Goal: Transaction & Acquisition: Purchase product/service

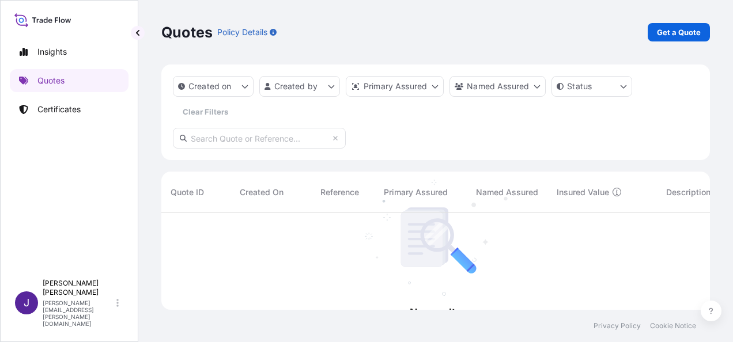
scroll to position [129, 539]
click at [54, 81] on p "Quotes" at bounding box center [50, 81] width 27 height 12
click at [692, 36] on p "Get a Quote" at bounding box center [679, 33] width 44 height 12
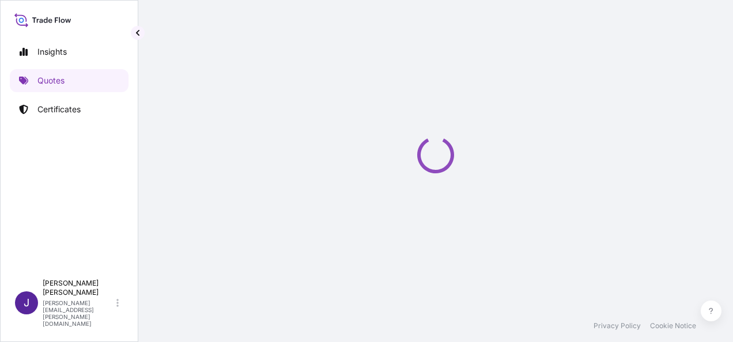
select select "Sea"
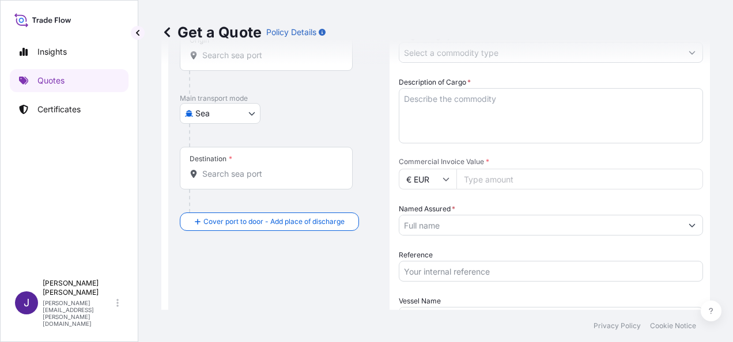
scroll to position [191, 0]
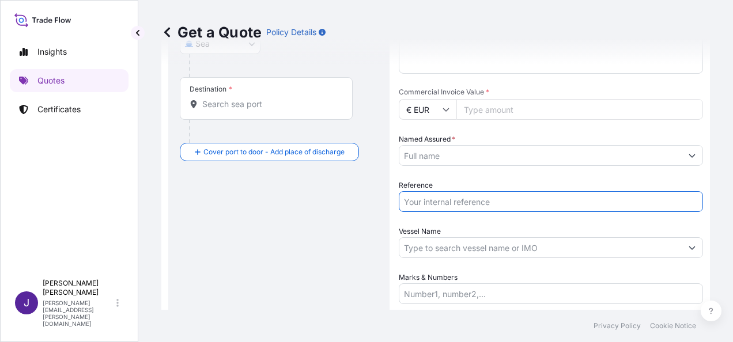
click at [458, 206] on input "Reference" at bounding box center [551, 201] width 304 height 21
type input "56402"
click at [302, 249] on div "Route Details Cover door to port - Add loading place Place of loading Road / [G…" at bounding box center [279, 135] width 198 height 487
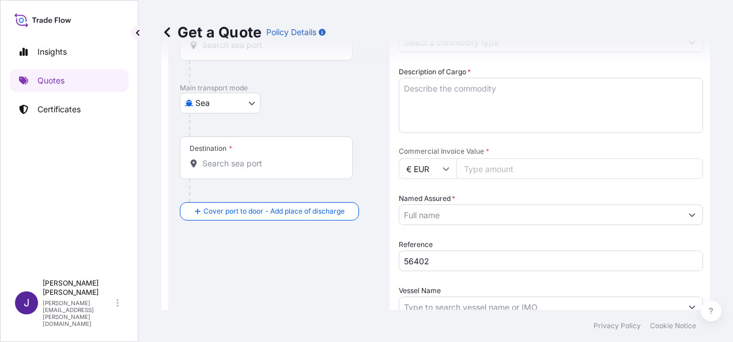
scroll to position [18, 0]
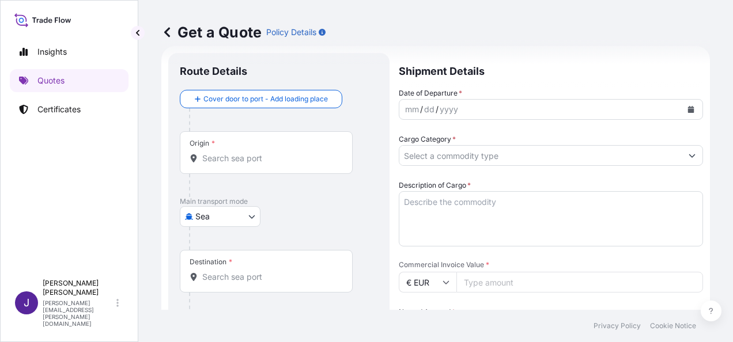
click at [249, 163] on input "Origin *" at bounding box center [270, 159] width 136 height 12
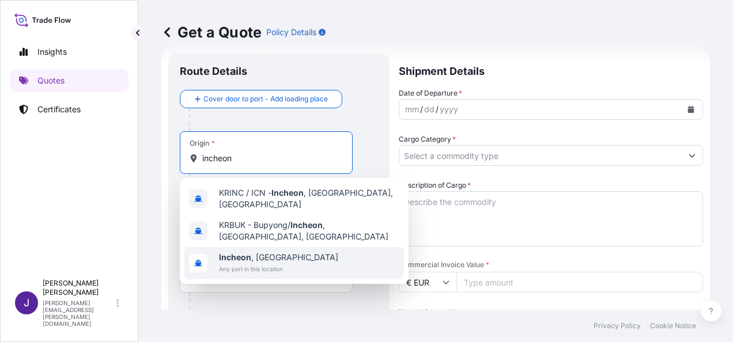
click at [272, 252] on span "[GEOGRAPHIC_DATA] , [GEOGRAPHIC_DATA]" at bounding box center [278, 258] width 119 height 12
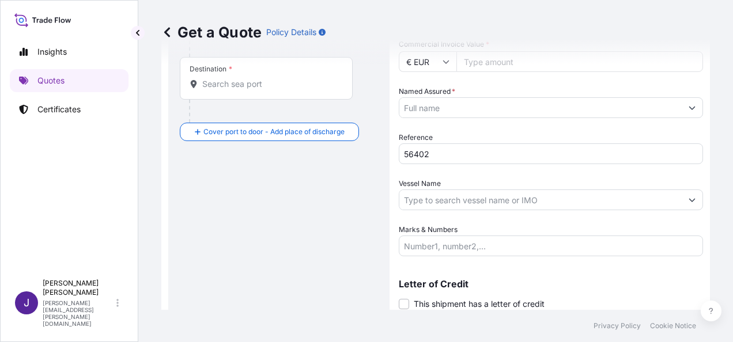
scroll to position [249, 0]
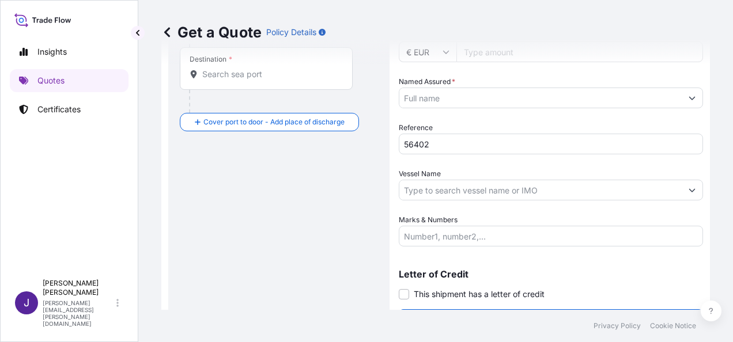
type input "[GEOGRAPHIC_DATA], [GEOGRAPHIC_DATA]"
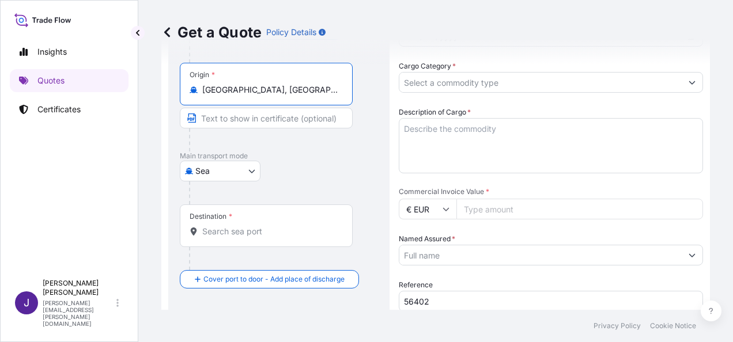
scroll to position [76, 0]
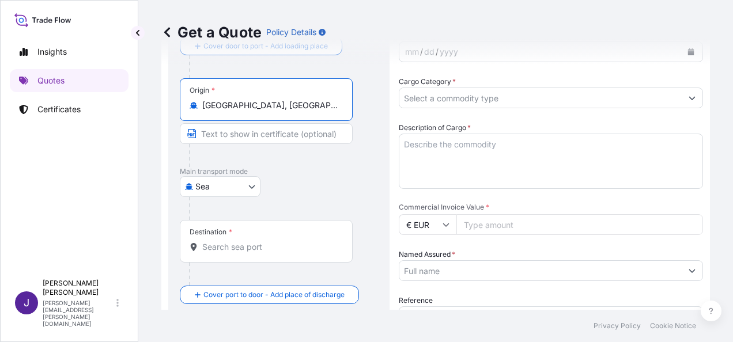
click at [237, 186] on body "1 option available. Insights Quotes Certificates J [PERSON_NAME] [PERSON_NAME][…" at bounding box center [366, 171] width 733 height 342
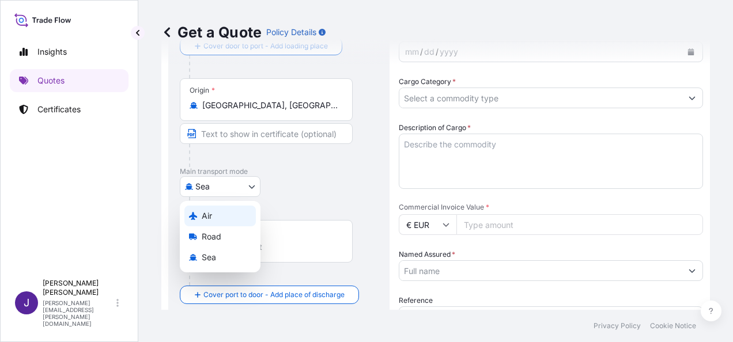
click at [222, 218] on div "Air" at bounding box center [219, 216] width 71 height 21
select select "Air"
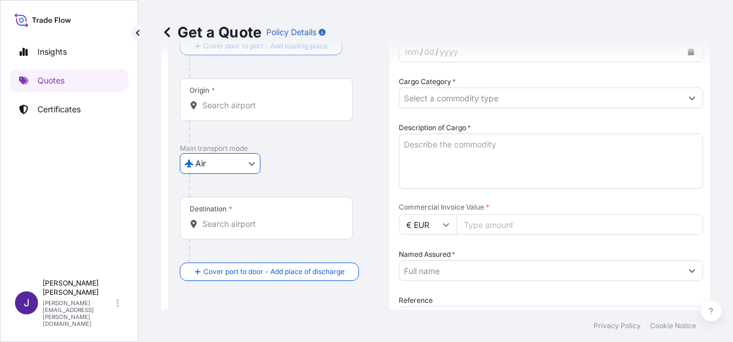
click at [265, 225] on input "Destination *" at bounding box center [270, 224] width 136 height 12
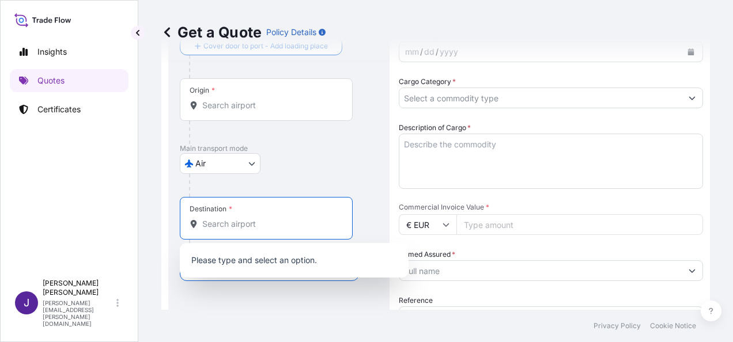
click at [295, 105] on input "Origin *" at bounding box center [270, 106] width 136 height 12
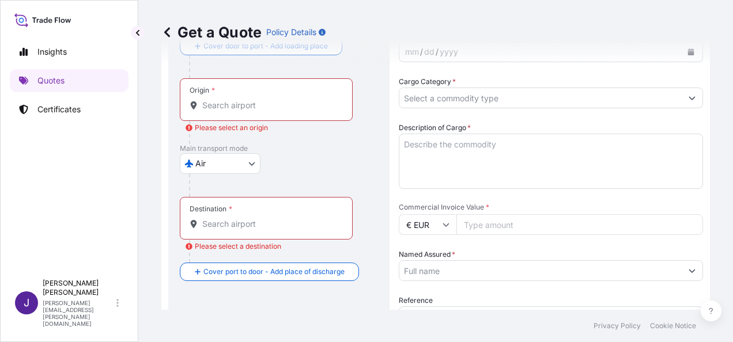
click at [259, 108] on input "Origin * Please select an origin" at bounding box center [270, 106] width 136 height 12
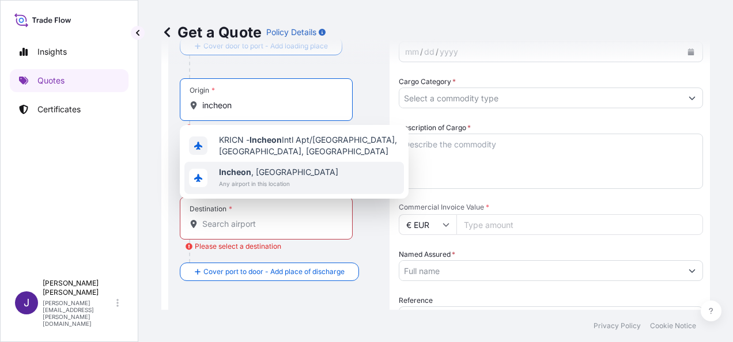
click at [288, 178] on span "Any airport in this location" at bounding box center [278, 184] width 119 height 12
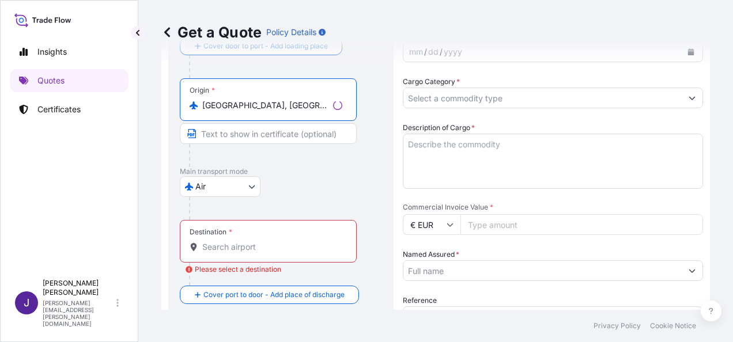
type input "[GEOGRAPHIC_DATA], [GEOGRAPHIC_DATA]"
click at [262, 249] on input "Destination * Please select a destination" at bounding box center [272, 247] width 140 height 12
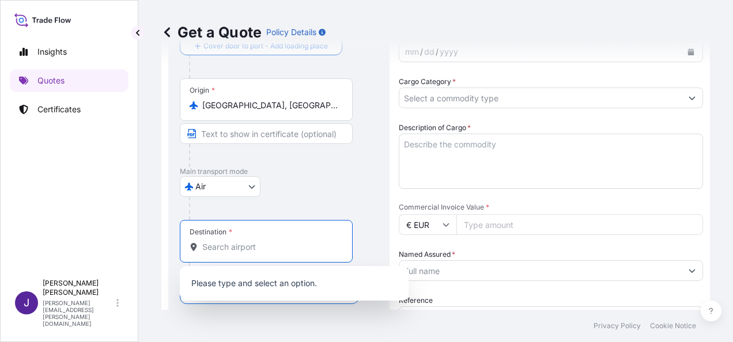
click at [263, 250] on input "Destination * Please select a destination" at bounding box center [270, 247] width 136 height 12
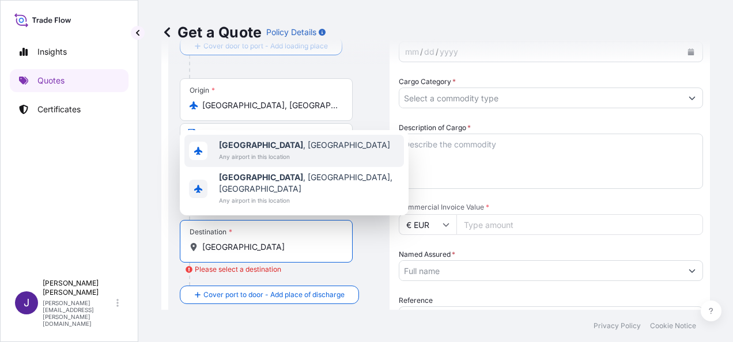
click at [284, 151] on span "[GEOGRAPHIC_DATA] , [GEOGRAPHIC_DATA]" at bounding box center [304, 145] width 171 height 12
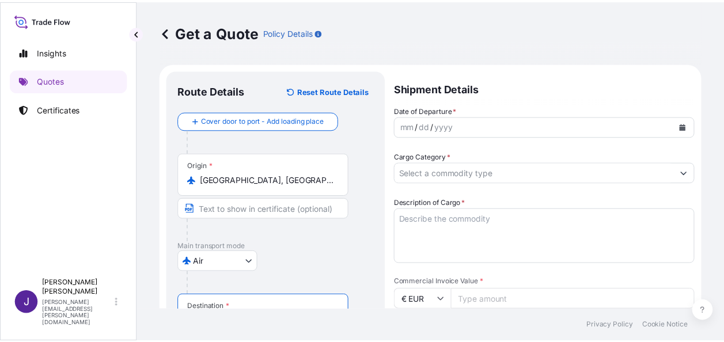
scroll to position [0, 0]
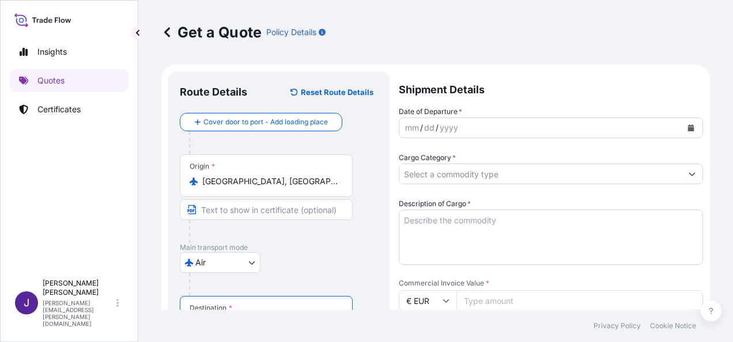
type input "[GEOGRAPHIC_DATA], [GEOGRAPHIC_DATA]"
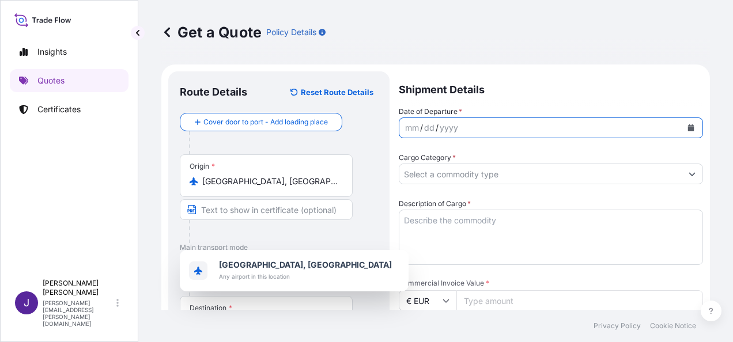
click at [688, 130] on icon "Calendar" at bounding box center [691, 127] width 7 height 7
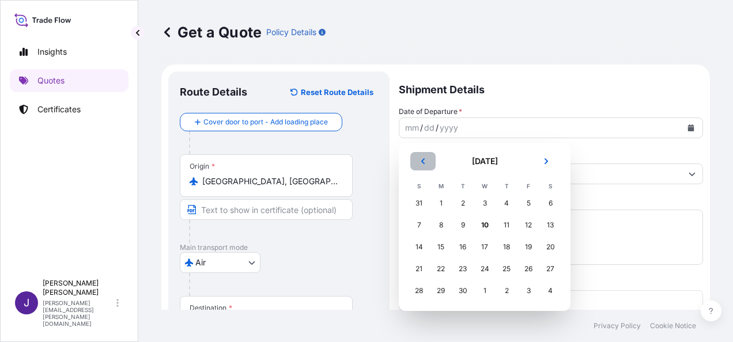
click at [425, 159] on icon "Previous" at bounding box center [423, 161] width 7 height 7
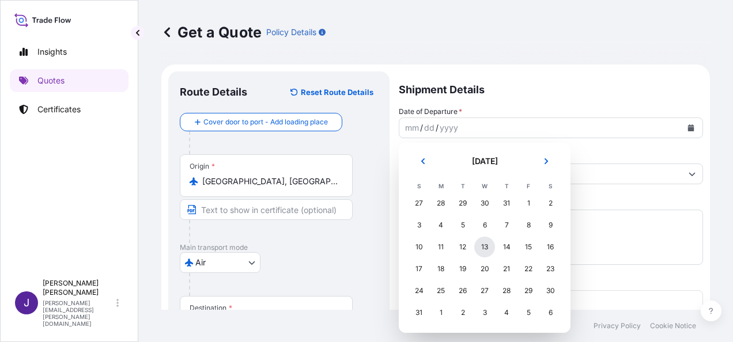
click at [480, 246] on div "13" at bounding box center [484, 247] width 21 height 21
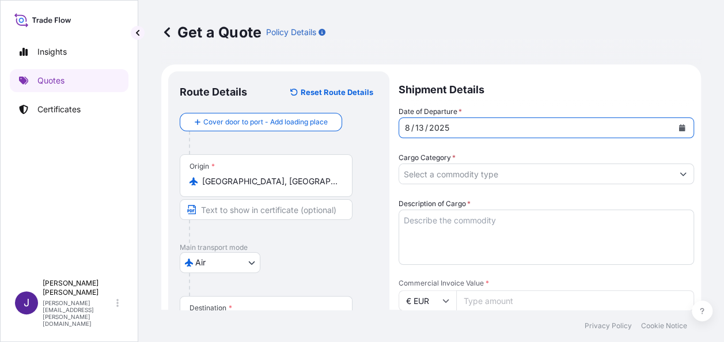
click at [505, 176] on input "Cargo Category *" at bounding box center [536, 174] width 274 height 21
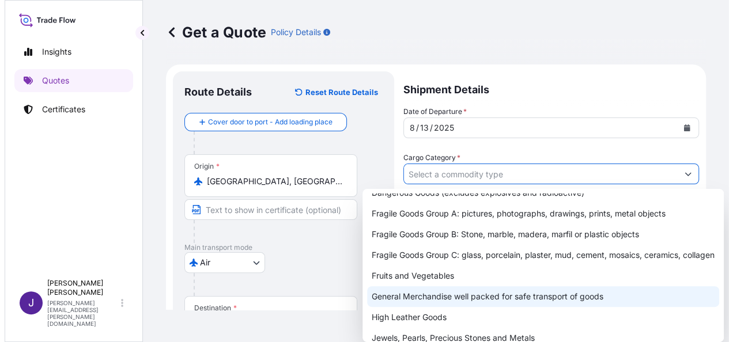
scroll to position [58, 0]
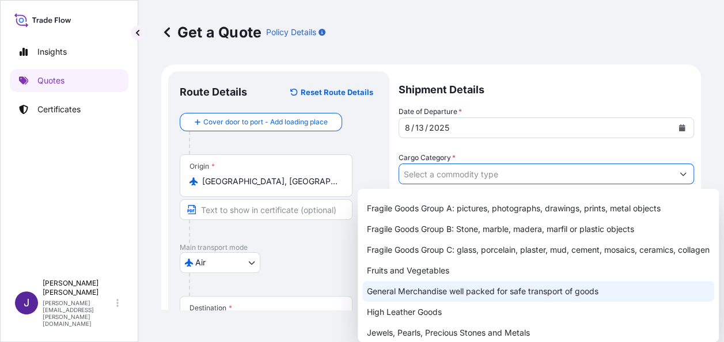
click at [466, 301] on div "General Merchandise well packed for safe transport of goods" at bounding box center [539, 291] width 352 height 21
type input "General Merchandise well packed for safe transport of goods"
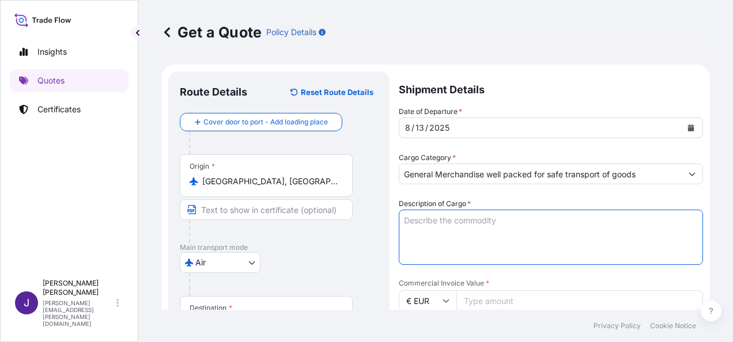
click at [518, 215] on textarea "Description of Cargo *" at bounding box center [551, 237] width 304 height 55
paste textarea "PARTES, PIEZAS Y AGREGADOS AUTOMOTRICES"
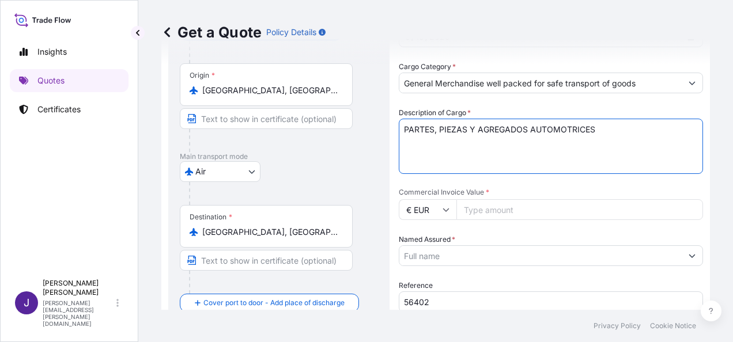
scroll to position [115, 0]
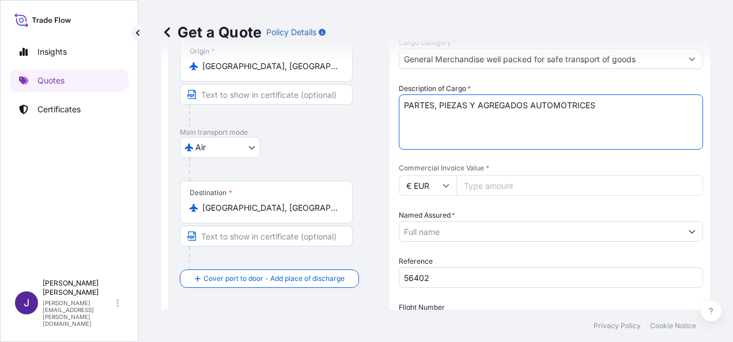
type textarea "PARTES, PIEZAS Y AGREGADOS AUTOMOTRICES"
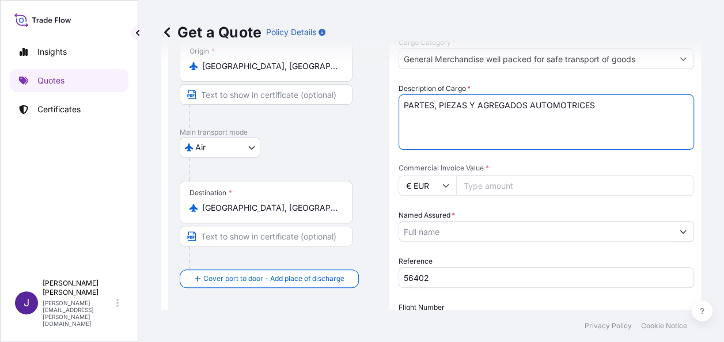
click at [459, 231] on input "Named Assured *" at bounding box center [536, 231] width 274 height 21
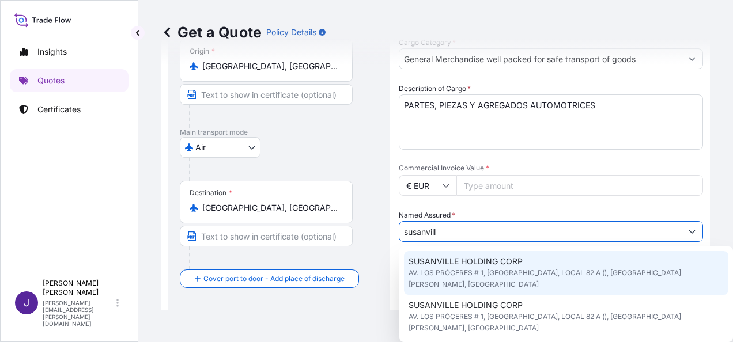
drag, startPoint x: 461, startPoint y: 235, endPoint x: 355, endPoint y: 226, distance: 106.4
click at [355, 226] on form "Route Details Reset Route Details Cover door to port - Add loading place Place …" at bounding box center [435, 211] width 549 height 524
paste input "SUSANVILLE HOLDING CORP [STREET_ADDRESS][PERSON_NAME]"
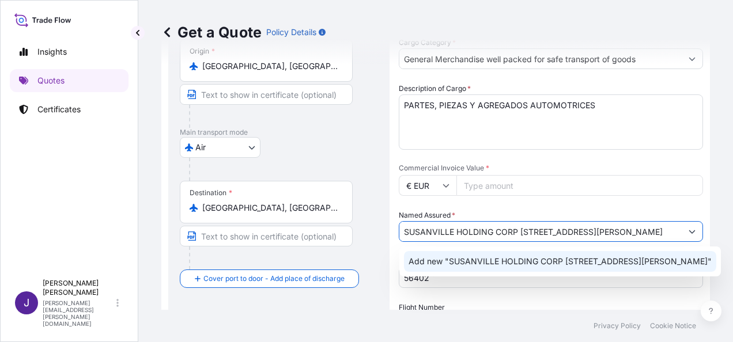
click at [439, 267] on span "Add new "SUSANVILLE HOLDING CORP [STREET_ADDRESS][PERSON_NAME]"" at bounding box center [560, 262] width 303 height 12
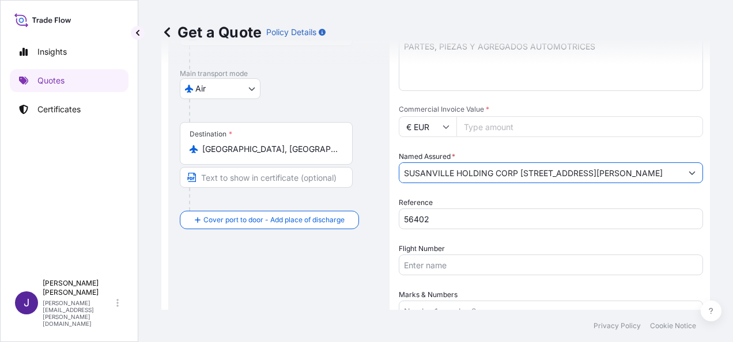
scroll to position [232, 0]
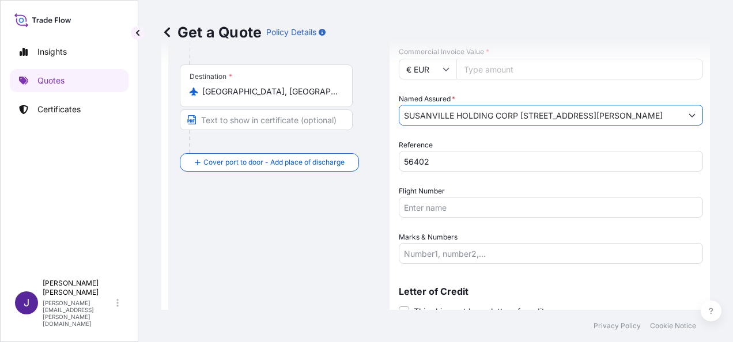
type input "SUSANVILLE HOLDING CORP [STREET_ADDRESS][PERSON_NAME]"
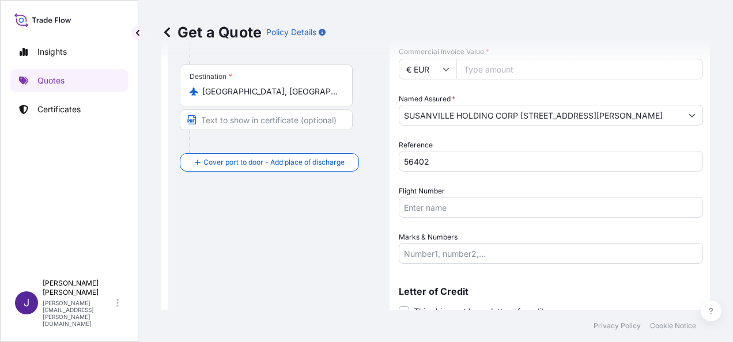
scroll to position [0, 0]
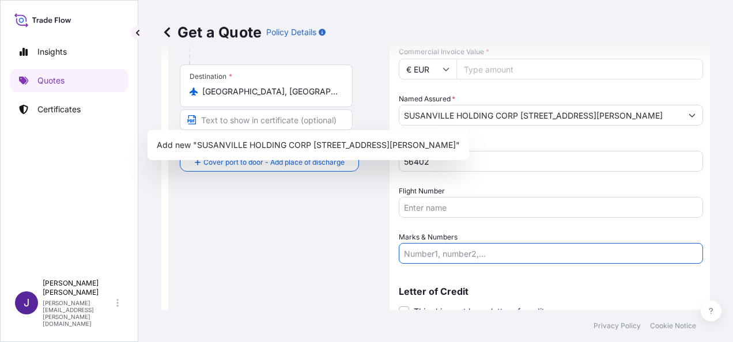
click at [451, 253] on input "Marks & Numbers" at bounding box center [551, 253] width 304 height 21
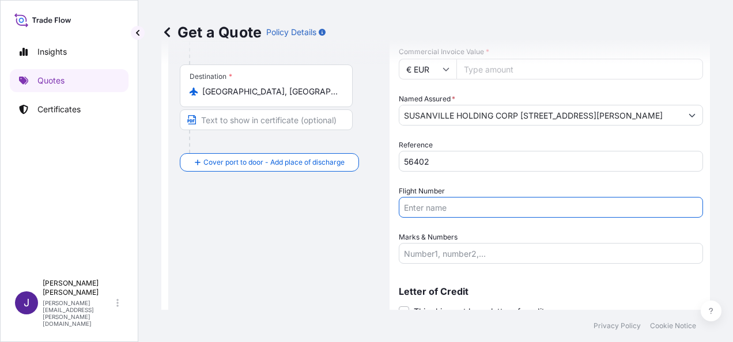
paste input "AÉREO AWB 125-15041622"
type input "AÉREO AWB 125-15041622"
click at [490, 251] on input "Marks & Numbers" at bounding box center [551, 253] width 304 height 21
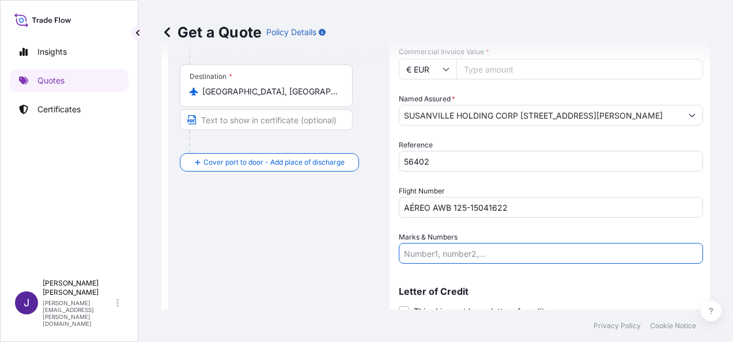
paste input "3 BULTOS 133 KGS"
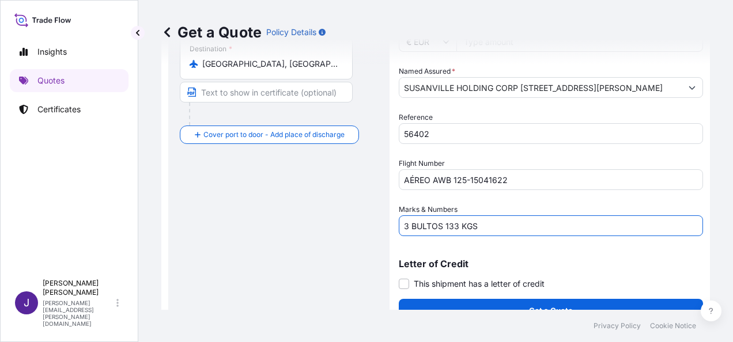
scroll to position [278, 0]
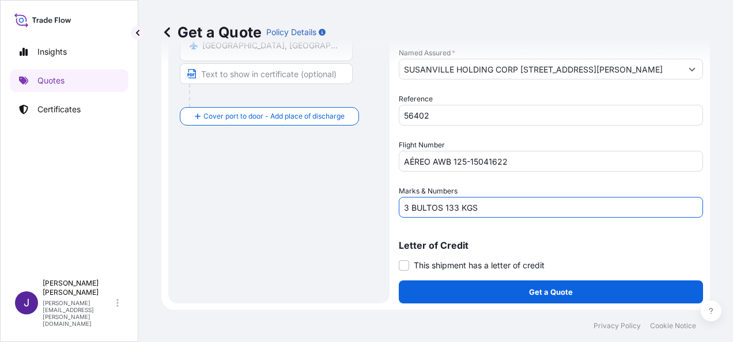
type input "3 BULTOS 133 KGS"
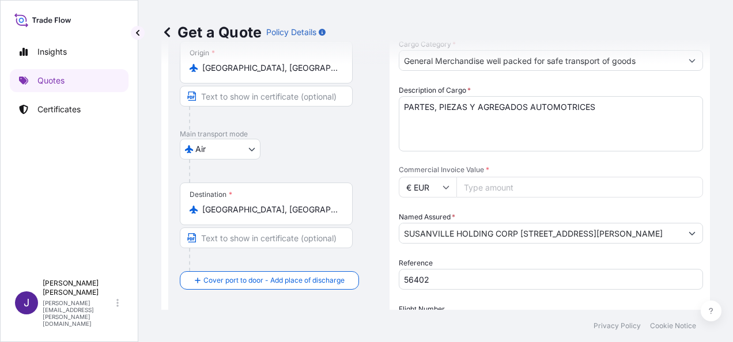
scroll to position [115, 0]
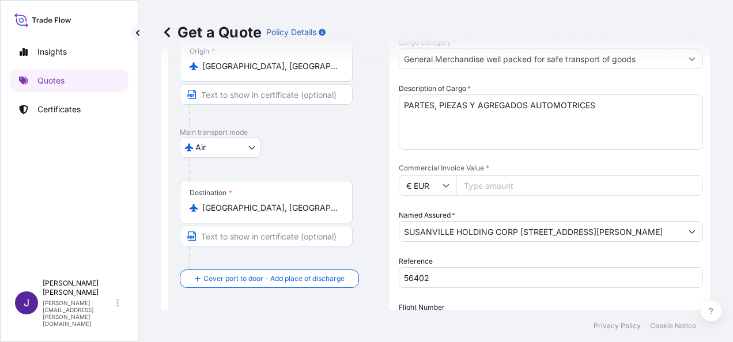
click at [541, 185] on input "Commercial Invoice Value *" at bounding box center [579, 185] width 247 height 21
type input "6214.92"
click at [231, 315] on footer "Privacy Policy Cookie Notice" at bounding box center [435, 326] width 595 height 32
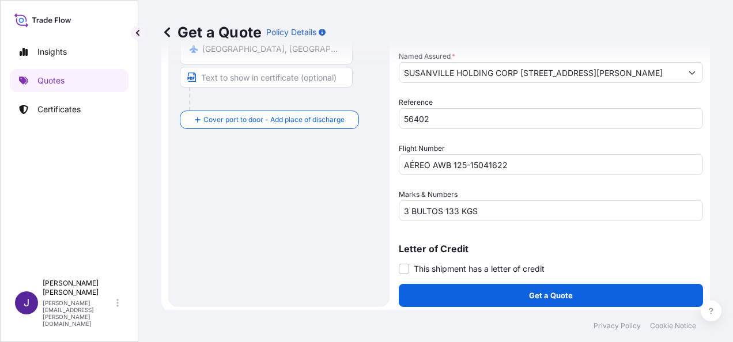
scroll to position [278, 0]
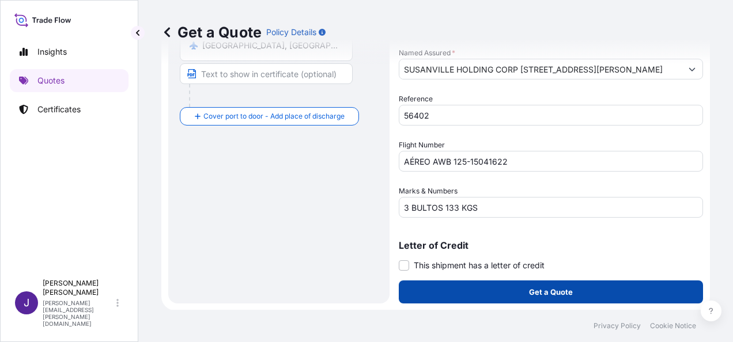
click at [542, 295] on p "Get a Quote" at bounding box center [551, 292] width 44 height 12
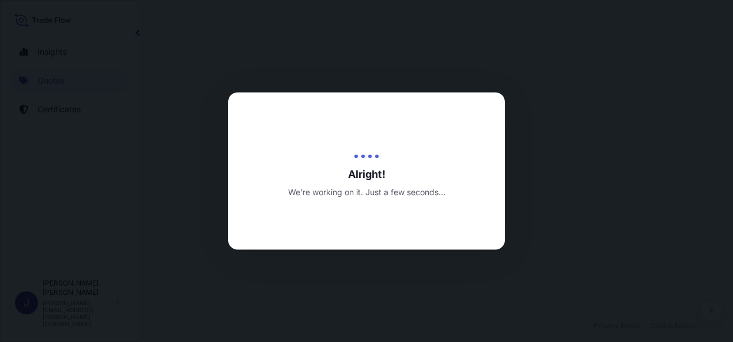
select select "Air"
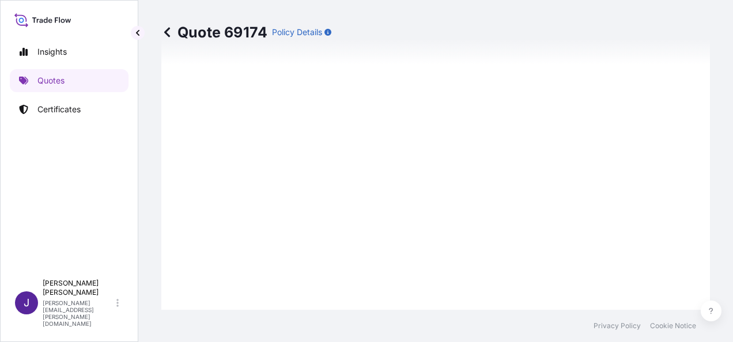
scroll to position [673, 0]
